Goal: Information Seeking & Learning: Check status

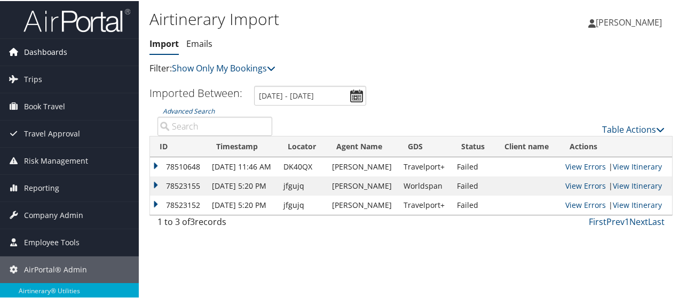
click at [46, 53] on span "Dashboards" at bounding box center [45, 51] width 43 height 27
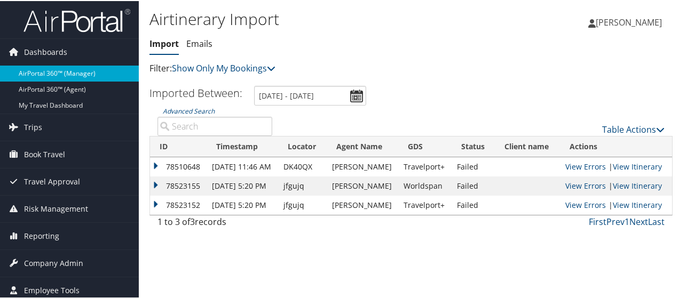
click at [56, 74] on link "AirPortal 360™ (Manager)" at bounding box center [69, 73] width 139 height 16
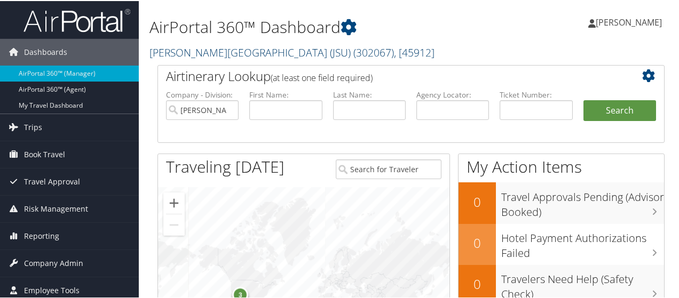
click at [257, 56] on link "Jackson State University (JSU) ( 302067 ) , [ 45912 ]" at bounding box center [291, 51] width 285 height 14
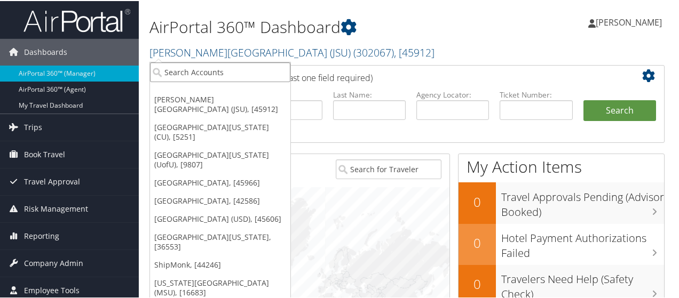
click at [251, 76] on input "search" at bounding box center [220, 71] width 140 height 20
click at [230, 173] on link "[GEOGRAPHIC_DATA], [45966]" at bounding box center [220, 182] width 140 height 18
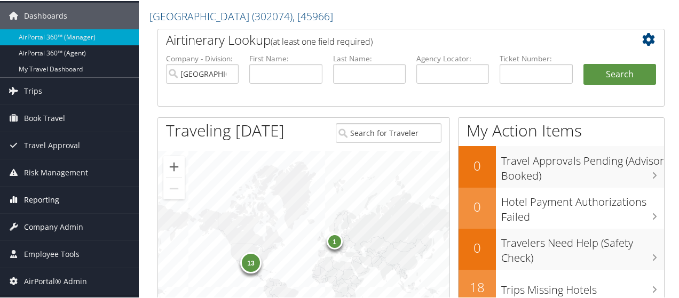
scroll to position [53, 0]
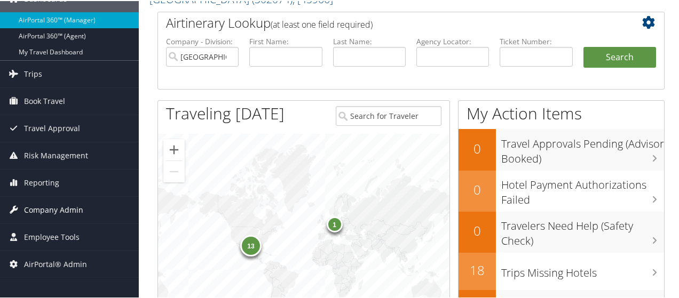
click at [67, 208] on span "Company Admin" at bounding box center [53, 209] width 59 height 27
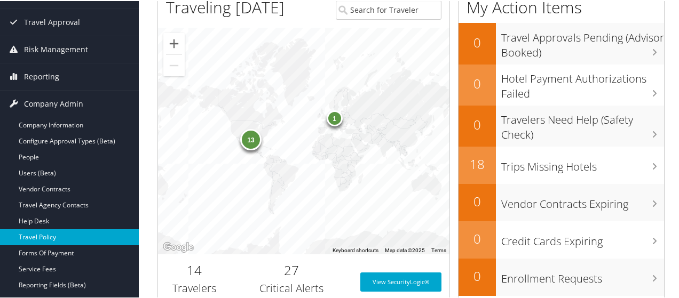
scroll to position [160, 0]
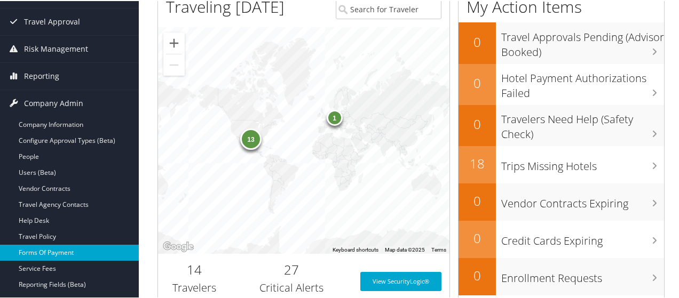
click at [73, 250] on link "Forms Of Payment" at bounding box center [69, 252] width 139 height 16
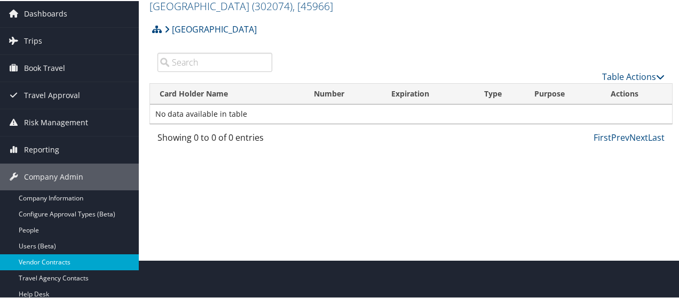
scroll to position [107, 0]
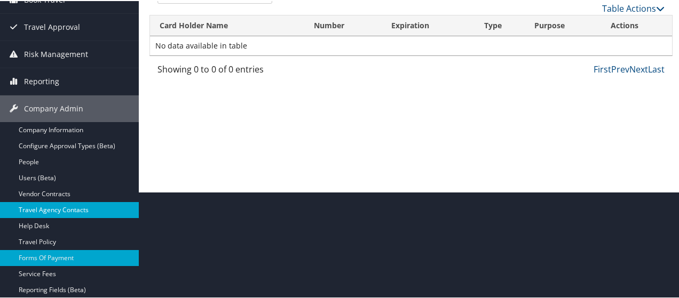
click at [80, 211] on link "Travel Agency Contacts" at bounding box center [69, 209] width 139 height 16
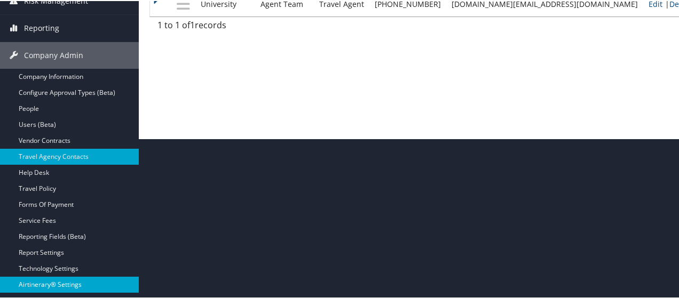
scroll to position [214, 0]
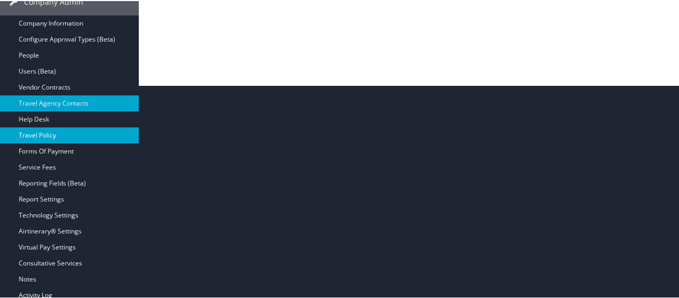
click at [74, 130] on link "Travel Policy" at bounding box center [69, 135] width 139 height 16
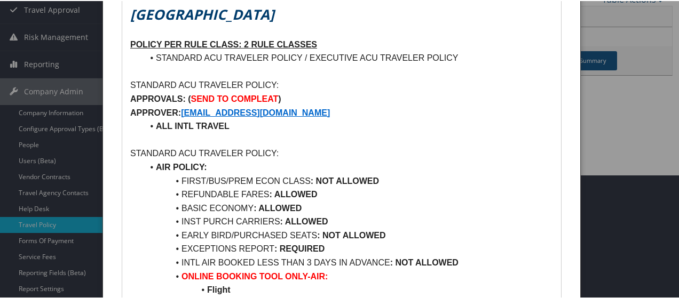
scroll to position [185, 0]
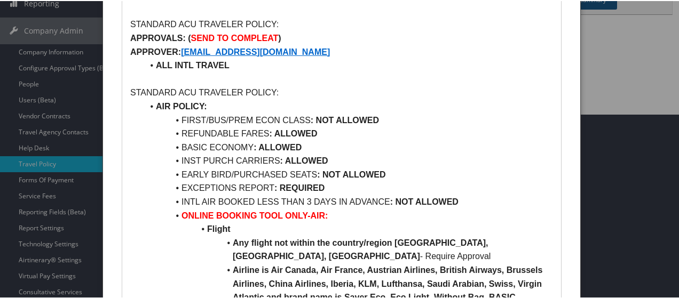
click at [42, 200] on div at bounding box center [341, 149] width 683 height 298
drag, startPoint x: 49, startPoint y: 195, endPoint x: 44, endPoint y: 188, distance: 7.7
click at [47, 194] on div at bounding box center [341, 149] width 683 height 298
click at [45, 197] on div at bounding box center [341, 149] width 683 height 298
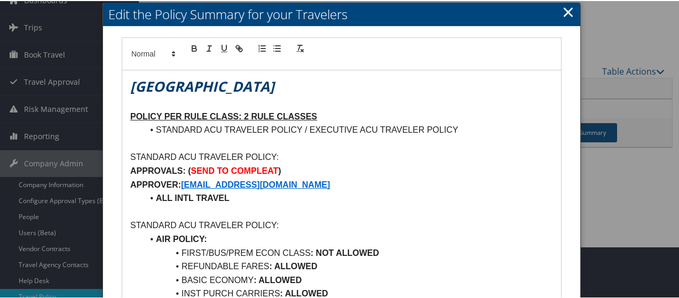
scroll to position [0, 0]
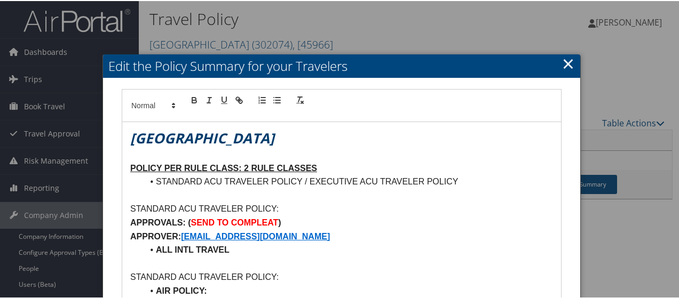
click at [569, 62] on link "×" at bounding box center [568, 62] width 12 height 21
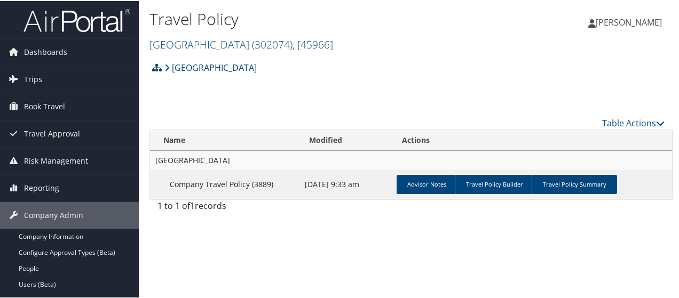
scroll to position [107, 0]
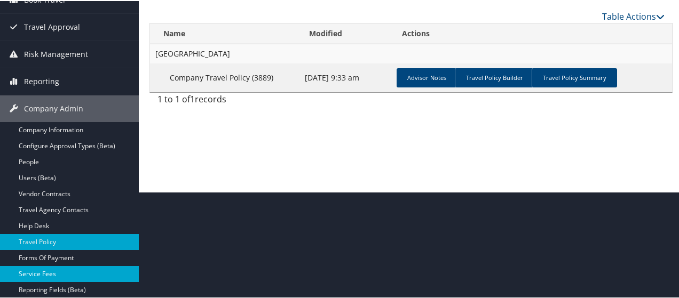
click at [54, 270] on link "Service Fees" at bounding box center [69, 273] width 139 height 16
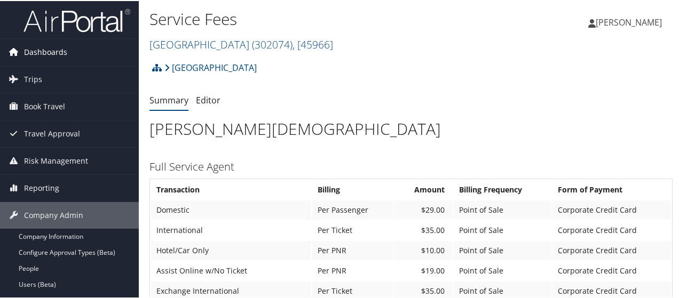
click at [85, 52] on link "Dashboards" at bounding box center [69, 51] width 139 height 27
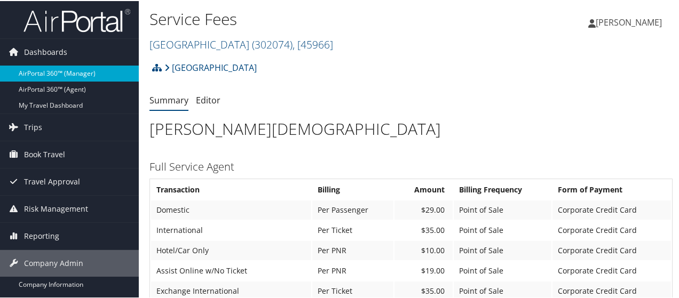
click at [85, 70] on link "AirPortal 360™ (Manager)" at bounding box center [69, 73] width 139 height 16
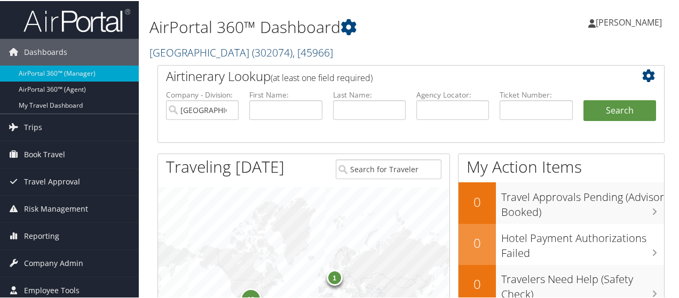
click at [289, 53] on span "( 302074 )" at bounding box center [272, 51] width 41 height 14
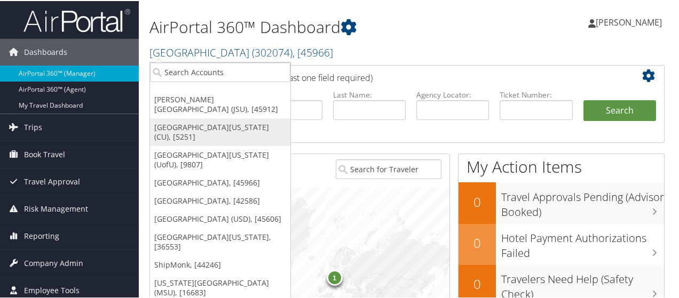
click at [257, 118] on link "University of Colorado (CU), [5251]" at bounding box center [220, 131] width 140 height 28
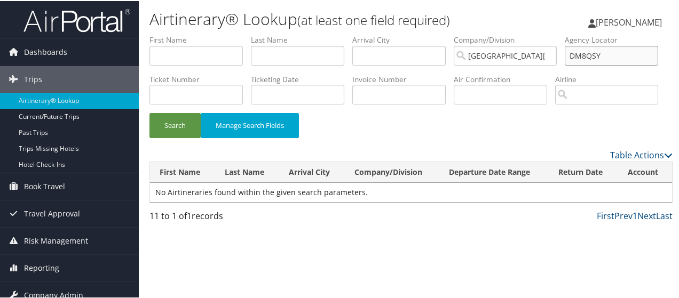
click at [565, 65] on input "DM8QSY" at bounding box center [611, 55] width 93 height 20
click at [174, 137] on button "Search" at bounding box center [174, 124] width 51 height 25
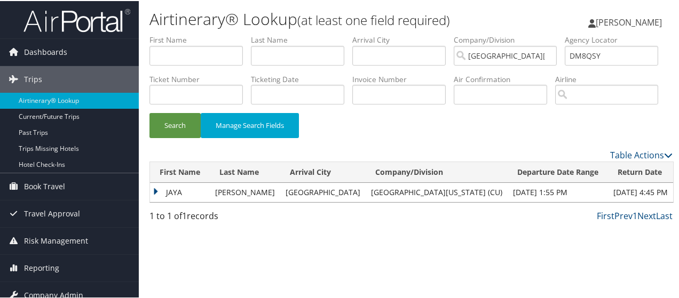
click at [562, 201] on td "[DATE] 1:55 PM" at bounding box center [558, 191] width 100 height 19
click at [168, 201] on td "JAYA" at bounding box center [180, 191] width 60 height 19
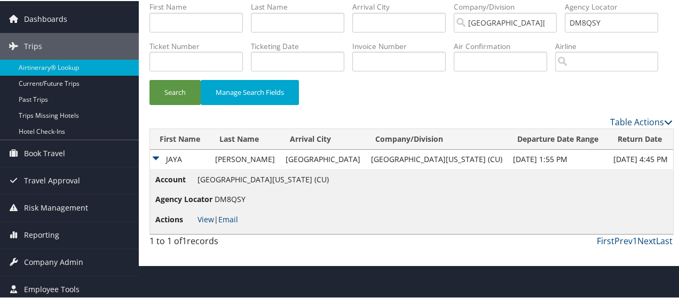
scroll to position [62, 0]
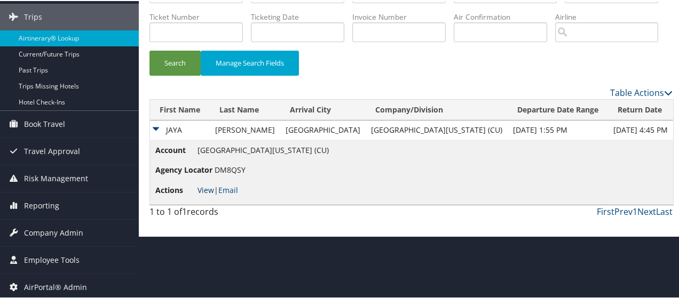
click at [210, 194] on link "View" at bounding box center [206, 189] width 17 height 10
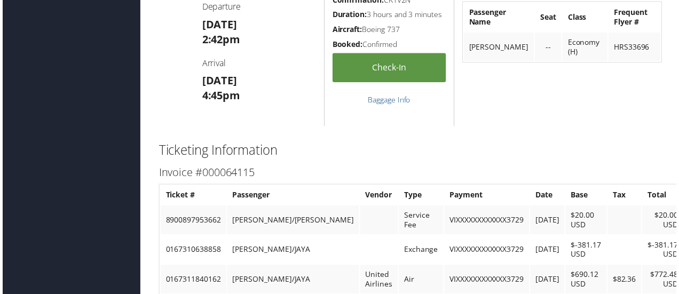
scroll to position [961, 0]
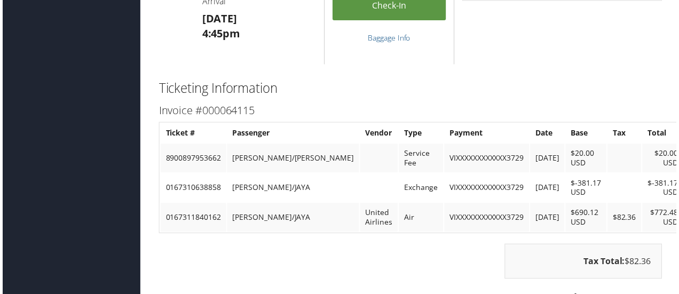
click at [427, 98] on h2 "Ticketing Information" at bounding box center [410, 89] width 507 height 18
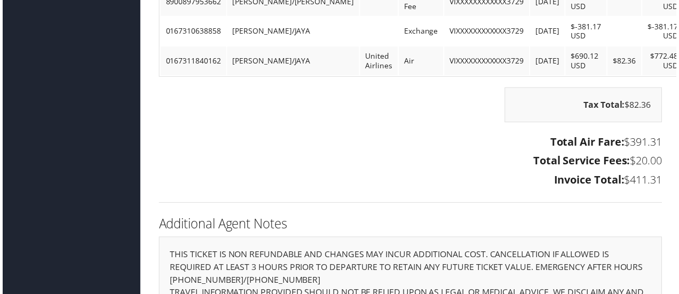
scroll to position [1119, 0]
